Goal: Task Accomplishment & Management: Manage account settings

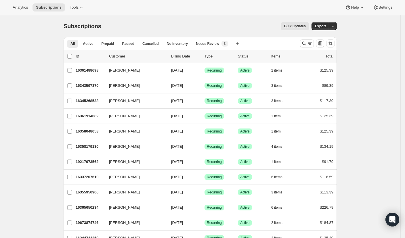
click at [304, 48] on div at bounding box center [317, 44] width 39 height 12
click at [304, 45] on icon "Search and filter results" at bounding box center [305, 44] width 6 height 6
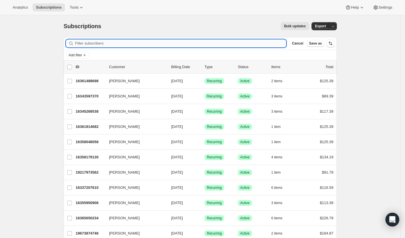
click at [258, 45] on input "Filter subscribers" at bounding box center [180, 43] width 211 height 8
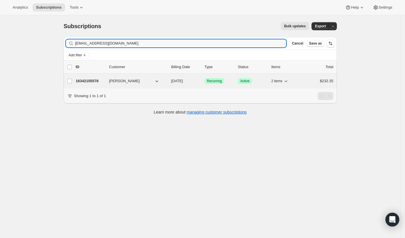
type input "[EMAIL_ADDRESS][DOMAIN_NAME]"
click at [92, 81] on p "16342155578" at bounding box center [90, 81] width 29 height 6
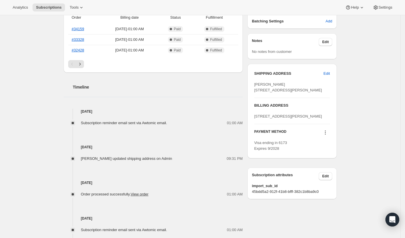
scroll to position [198, 0]
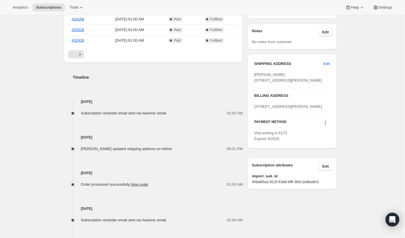
drag, startPoint x: 256, startPoint y: 117, endPoint x: 290, endPoint y: 126, distance: 35.4
click at [291, 127] on div "SHIPPING ADDRESS Edit [PERSON_NAME] [STREET_ADDRESS][PERSON_NAME] BILLING ADDRE…" at bounding box center [293, 101] width 90 height 95
copy span "[STREET_ADDRESS][PERSON_NAME]"
click at [328, 64] on span "Edit" at bounding box center [327, 64] width 6 height 6
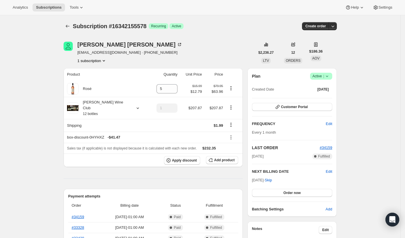
select select "[GEOGRAPHIC_DATA]"
select select "GA"
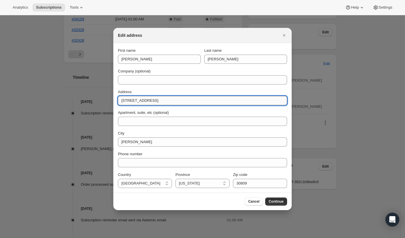
click at [156, 99] on input "[STREET_ADDRESS]" at bounding box center [202, 100] width 169 height 9
paste input "[STREET_ADDRESS][PERSON_NAME]"
type input "[STREET_ADDRESS][PERSON_NAME]"
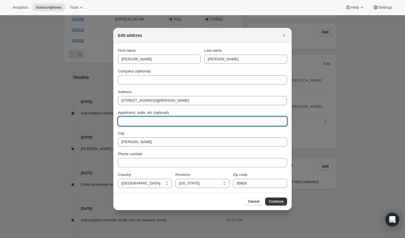
click at [188, 121] on input "Apartment, suite, etc (optional)" at bounding box center [202, 121] width 169 height 9
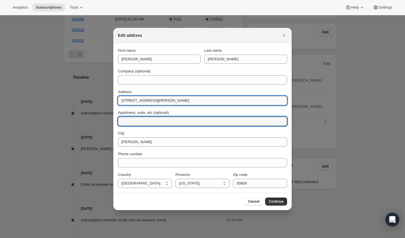
click at [218, 102] on input "[STREET_ADDRESS][PERSON_NAME]" at bounding box center [202, 100] width 169 height 9
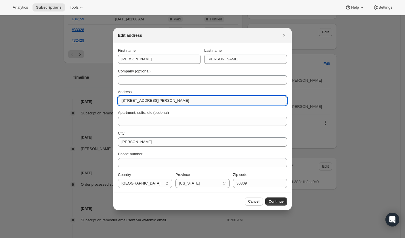
click at [218, 102] on input "[STREET_ADDRESS][PERSON_NAME]" at bounding box center [202, 100] width 169 height 9
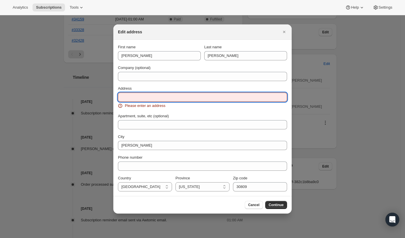
paste input "[STREET_ADDRESS][PERSON_NAME]"
type input "[STREET_ADDRESS][PERSON_NAME]"
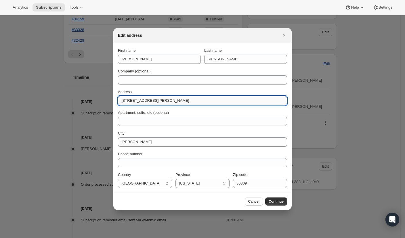
click at [189, 101] on input "[STREET_ADDRESS][PERSON_NAME]" at bounding box center [202, 100] width 169 height 9
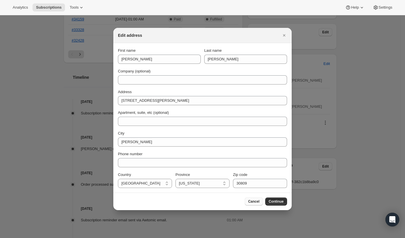
click at [247, 202] on button "Cancel" at bounding box center [254, 202] width 18 height 8
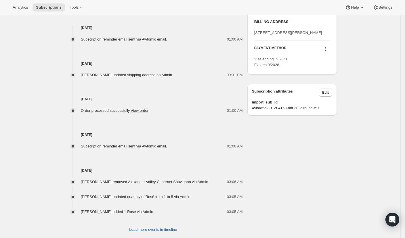
scroll to position [278, 0]
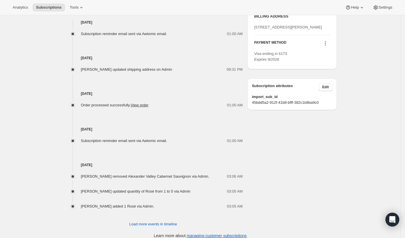
copy span "252 Carlow dr Grovetown GA 30814"
drag, startPoint x: 256, startPoint y: 37, endPoint x: 298, endPoint y: 46, distance: 43.3
click at [298, 46] on div "SHIPPING ADDRESS Edit [PERSON_NAME] [STREET_ADDRESS][PERSON_NAME] BILLING ADDRE…" at bounding box center [293, 22] width 90 height 95
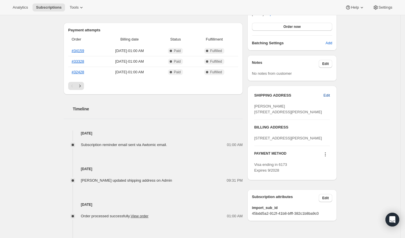
click at [330, 95] on span "Edit" at bounding box center [327, 96] width 6 height 6
select select "[GEOGRAPHIC_DATA]"
select select "GA"
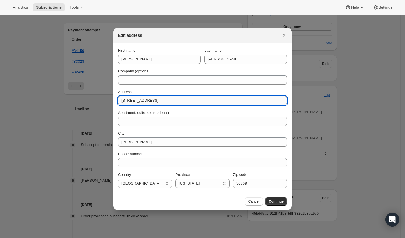
click at [192, 98] on input "[STREET_ADDRESS]" at bounding box center [202, 100] width 169 height 9
paste input "252 Carlow dr Grovetown GA 30814"
type input "252 Carlow dr Grovetown GA 30814"
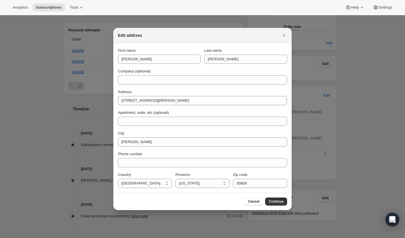
click at [219, 90] on div "Address" at bounding box center [202, 92] width 169 height 6
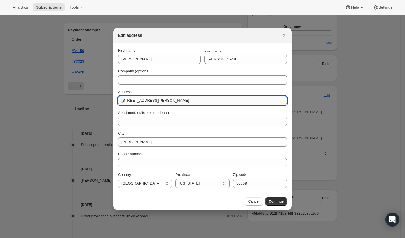
click at [185, 99] on input "252 Carlow dr Grovetown GA 30814" at bounding box center [202, 100] width 169 height 9
click at [226, 98] on input "252 Carlow dr Grovetown GA 30814" at bounding box center [202, 100] width 169 height 9
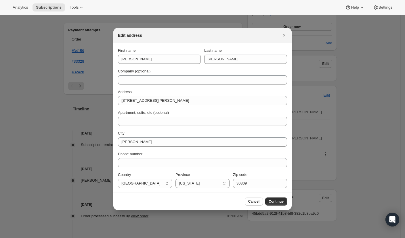
click at [232, 87] on div "First name Vernette Last name Johnson Company (optional) Address 252 Carlow dr …" at bounding box center [202, 118] width 169 height 141
click at [285, 34] on icon "Close" at bounding box center [285, 36] width 6 height 6
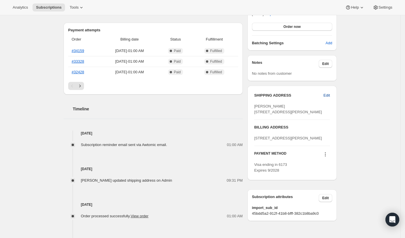
click at [330, 93] on span "Edit" at bounding box center [327, 96] width 6 height 6
select select "[GEOGRAPHIC_DATA]"
select select "GA"
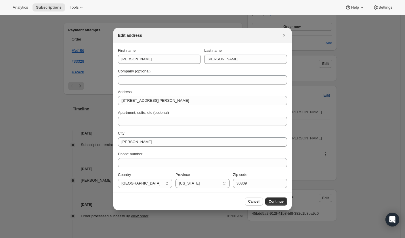
scroll to position [0, 0]
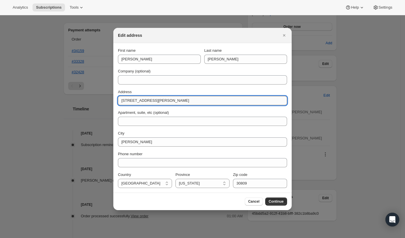
click at [213, 102] on input "252 Carlow dr Grovetown GA 30814" at bounding box center [202, 100] width 169 height 9
paste input ":r1s:"
type input "252 Carlow dr Grovetown GA"
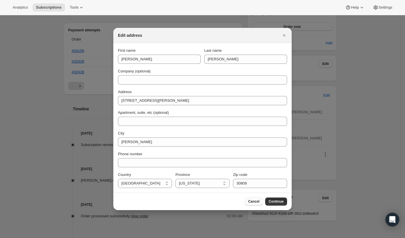
click at [252, 198] on button "Cancel" at bounding box center [254, 202] width 18 height 8
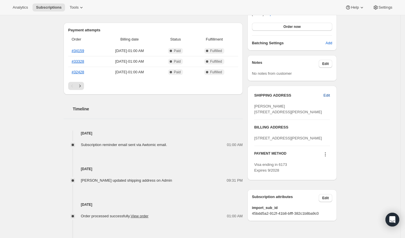
click at [327, 93] on span "Edit" at bounding box center [327, 96] width 6 height 6
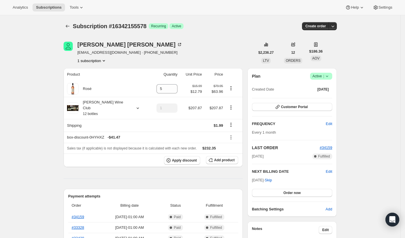
select select "[GEOGRAPHIC_DATA]"
select select "GA"
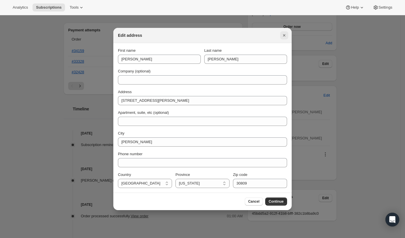
click at [282, 33] on icon "Close" at bounding box center [285, 36] width 6 height 6
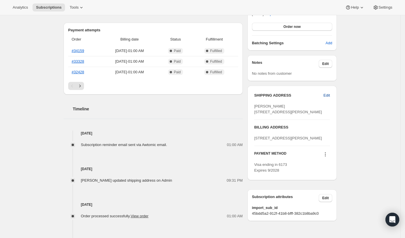
click at [327, 95] on span "Edit" at bounding box center [327, 96] width 6 height 6
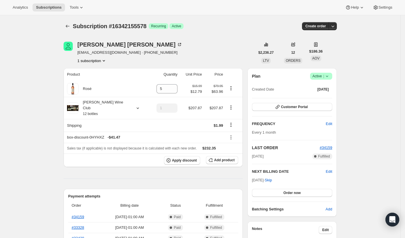
select select "[GEOGRAPHIC_DATA]"
select select "GA"
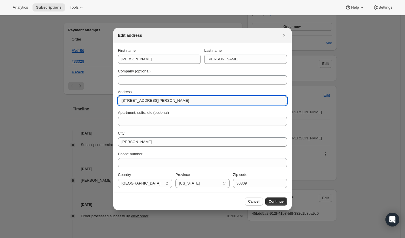
click at [208, 99] on input "252 Carlow dr Grovetown GA" at bounding box center [202, 100] width 169 height 9
click at [286, 32] on button "Close" at bounding box center [284, 35] width 8 height 8
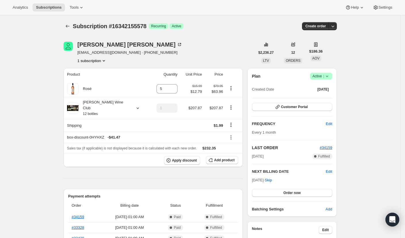
scroll to position [166, 0]
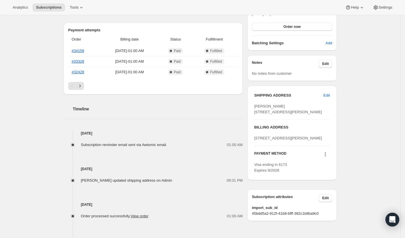
drag, startPoint x: 257, startPoint y: 150, endPoint x: 298, endPoint y: 155, distance: 41.2
click at [298, 141] on div "[STREET_ADDRESS][PERSON_NAME]" at bounding box center [293, 139] width 76 height 6
copy span "252 Carlow dr Grovetown GA 30814"
click at [325, 95] on button "Edit" at bounding box center [327, 95] width 13 height 9
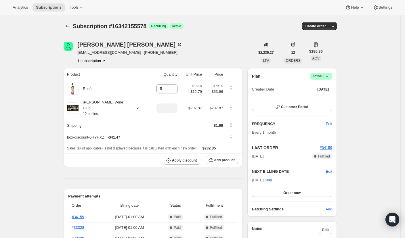
select select "[GEOGRAPHIC_DATA]"
select select "GA"
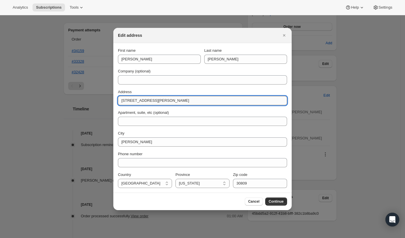
click at [228, 103] on input "252 Carlow dr Grovetown GA" at bounding box center [202, 100] width 169 height 9
click at [221, 100] on input "252 Carlow dr Grovetown GA" at bounding box center [202, 100] width 169 height 9
paste input "30814"
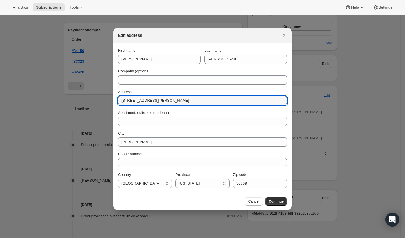
type input "252 Carlow dr Grovetown GA 30814"
click at [212, 96] on div "Address 252 Carlow dr Grovetown GA 30814" at bounding box center [202, 97] width 169 height 16
click at [145, 101] on input "252 Carlow dr Grovetown GA 30814" at bounding box center [202, 100] width 169 height 9
click at [152, 101] on input "252 Carlow dr Grovetown GA 30814" at bounding box center [202, 100] width 169 height 9
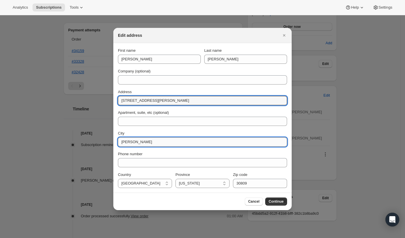
click at [126, 146] on input "[PERSON_NAME]" at bounding box center [202, 142] width 169 height 9
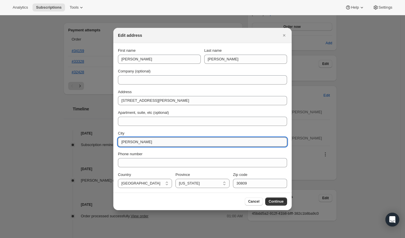
click at [126, 146] on input "[PERSON_NAME]" at bounding box center [202, 142] width 169 height 9
paste input "Grovetown"
type input "Grovetown"
click at [182, 127] on div "First name Vernette Last name Johnson Company (optional) Address 252 Carlow dr …" at bounding box center [202, 118] width 169 height 141
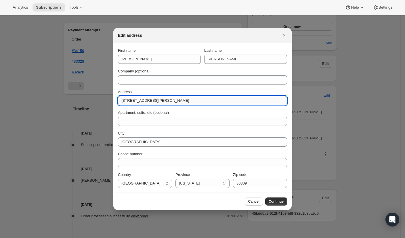
click at [181, 99] on input "252 Carlow dr Grovetown GA 30814" at bounding box center [202, 100] width 169 height 9
click at [264, 186] on input "30809" at bounding box center [260, 183] width 54 height 9
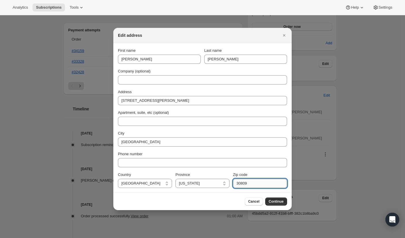
click at [264, 186] on input "30809" at bounding box center [260, 183] width 54 height 9
paste input "14"
type input "30814"
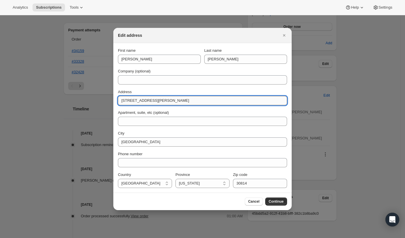
drag, startPoint x: 167, startPoint y: 100, endPoint x: 215, endPoint y: 100, distance: 48.4
click at [215, 100] on input "252 Carlow dr Grovetown GA 30814" at bounding box center [202, 100] width 169 height 9
type input "252 Carlow dr Grovetown"
click at [274, 202] on span "Continue" at bounding box center [276, 202] width 15 height 5
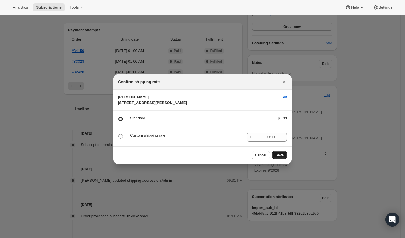
click at [281, 158] on span "Save" at bounding box center [280, 155] width 8 height 5
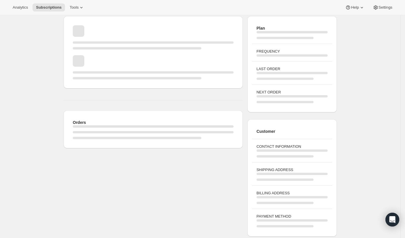
scroll to position [166, 0]
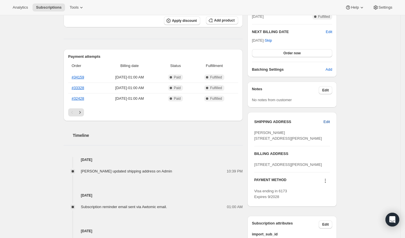
click at [329, 122] on span "Edit" at bounding box center [327, 122] width 6 height 6
select select "[GEOGRAPHIC_DATA]"
select select "GA"
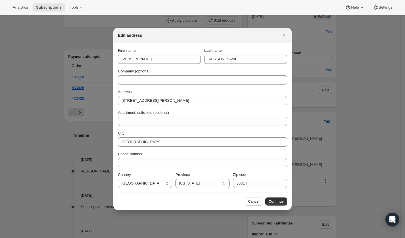
scroll to position [0, 0]
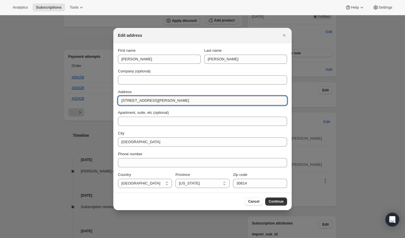
click at [160, 100] on input "252 Carlow dr Grovetown" at bounding box center [202, 100] width 169 height 9
type input "252 Carlow dr"
click at [269, 198] on button "Continue" at bounding box center [277, 202] width 22 height 8
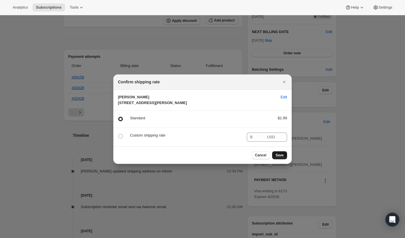
click at [279, 160] on button "Save" at bounding box center [279, 155] width 15 height 8
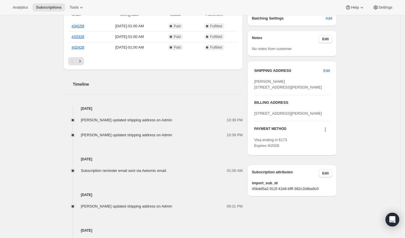
scroll to position [242, 0]
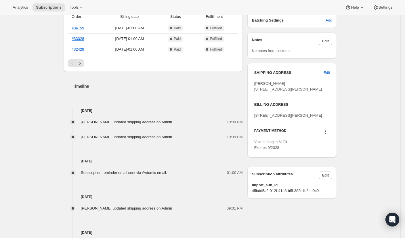
drag, startPoint x: 255, startPoint y: 127, endPoint x: 300, endPoint y: 132, distance: 45.1
click at [300, 132] on div "SHIPPING ADDRESS Edit Vernette Johnson 252 Carlow dr Grovetown GA, 30814 United…" at bounding box center [293, 110] width 90 height 95
copy span "252 Carlow dr Grovetown GA 30814"
